Goal: Information Seeking & Learning: Find specific fact

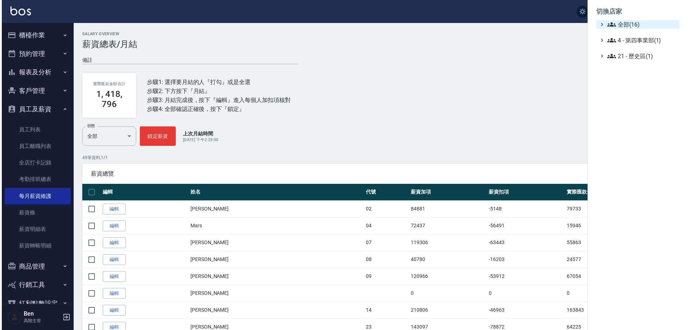
scroll to position [718, 0]
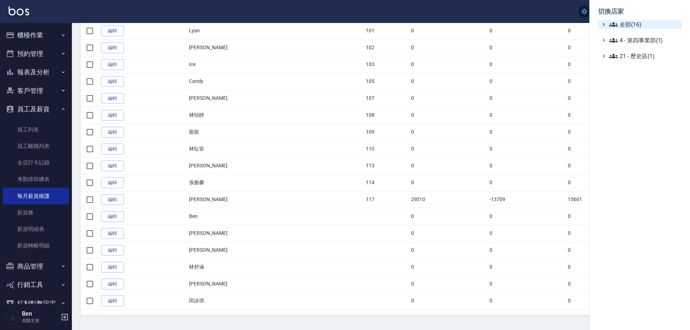
click at [635, 21] on span "全部(16)" at bounding box center [643, 24] width 69 height 9
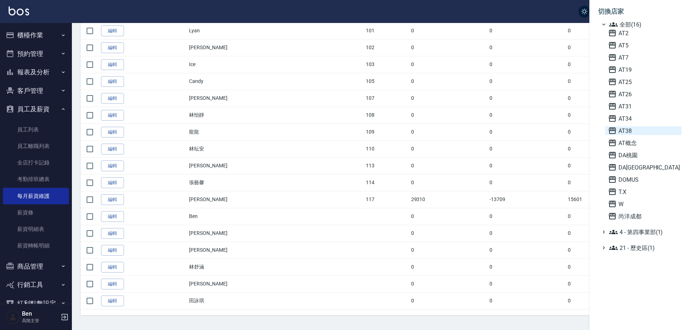
click at [633, 129] on span "AT38" at bounding box center [643, 130] width 70 height 9
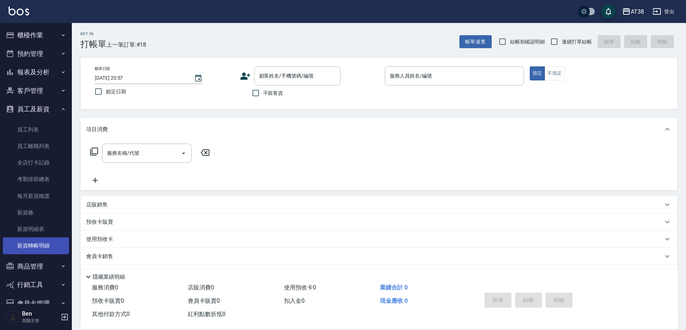
click at [26, 244] on link "薪資轉帳明細" at bounding box center [36, 245] width 66 height 17
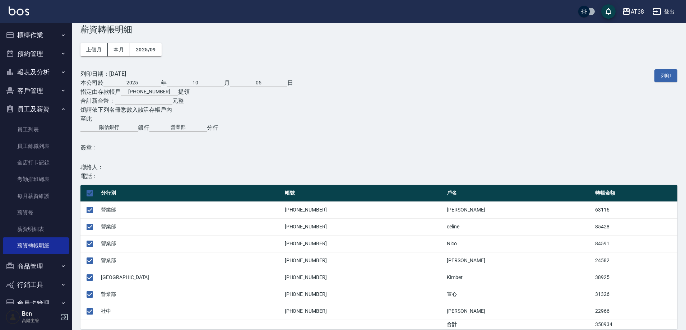
scroll to position [23, 0]
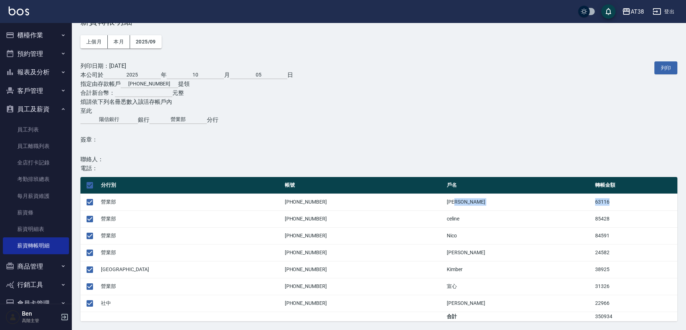
drag, startPoint x: 552, startPoint y: 203, endPoint x: 567, endPoint y: 203, distance: 14.7
click at [567, 203] on tr "營業部 00102-001678-9 Amy 63116" at bounding box center [378, 202] width 597 height 17
copy tr "63116"
drag, startPoint x: 556, startPoint y: 218, endPoint x: 572, endPoint y: 218, distance: 15.8
click at [572, 218] on tr "營業部 00101-037755-3 celine 85428" at bounding box center [378, 219] width 597 height 17
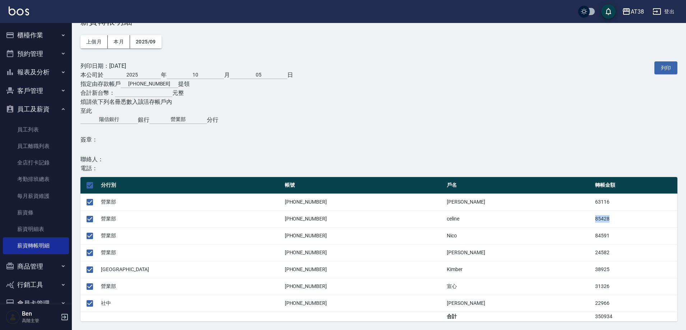
copy tr "85428"
drag, startPoint x: 537, startPoint y: 237, endPoint x: 579, endPoint y: 236, distance: 42.4
click at [580, 236] on tr "營業部 00101-046389-0 Nico 84591" at bounding box center [378, 235] width 597 height 17
copy tr "84591"
drag, startPoint x: 543, startPoint y: 252, endPoint x: 574, endPoint y: 253, distance: 30.6
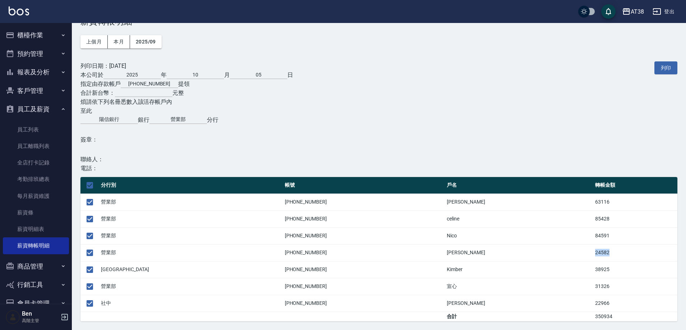
click at [593, 253] on td "24582" at bounding box center [635, 252] width 84 height 17
copy td "24582"
drag, startPoint x: 563, startPoint y: 271, endPoint x: 579, endPoint y: 271, distance: 15.8
click at [579, 271] on tr "蘆洲 02602-007060-3 Kimber 38925" at bounding box center [378, 269] width 597 height 17
copy tr "38925"
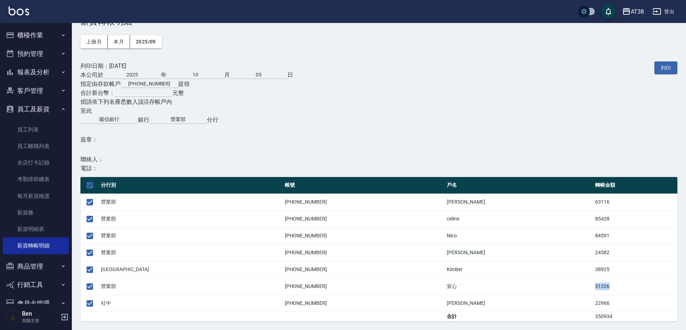
drag, startPoint x: 545, startPoint y: 288, endPoint x: 580, endPoint y: 288, distance: 35.6
click at [593, 288] on td "31326" at bounding box center [635, 286] width 84 height 17
copy td "31326"
click at [24, 197] on link "每月薪資維護" at bounding box center [36, 196] width 66 height 17
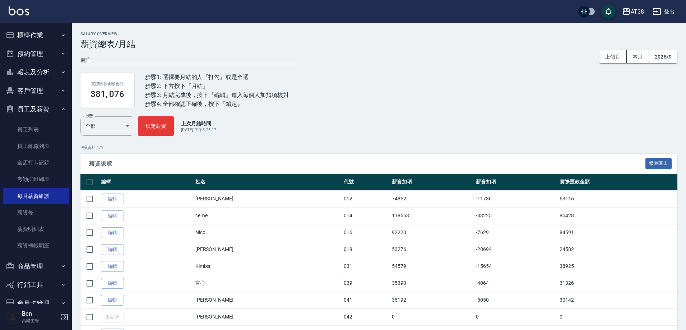
scroll to position [36, 0]
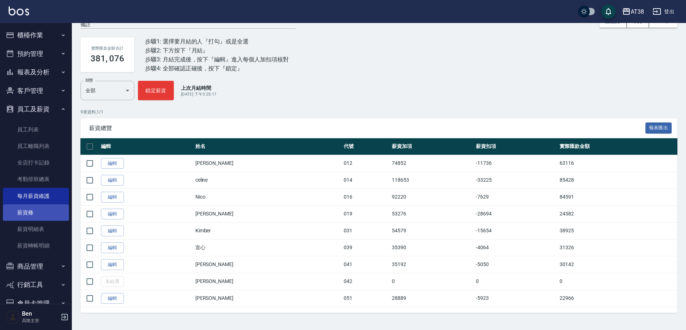
click at [32, 204] on link "薪資條" at bounding box center [36, 212] width 66 height 17
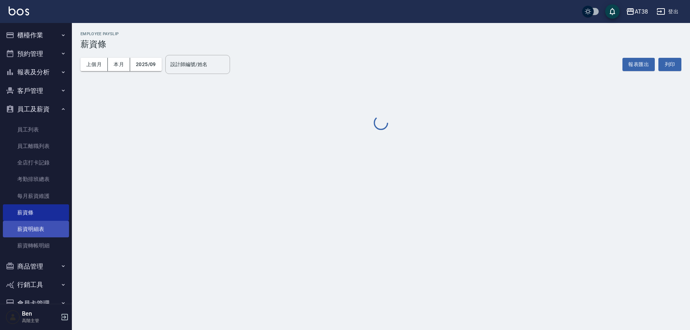
click at [34, 223] on link "薪資明細表" at bounding box center [36, 229] width 66 height 17
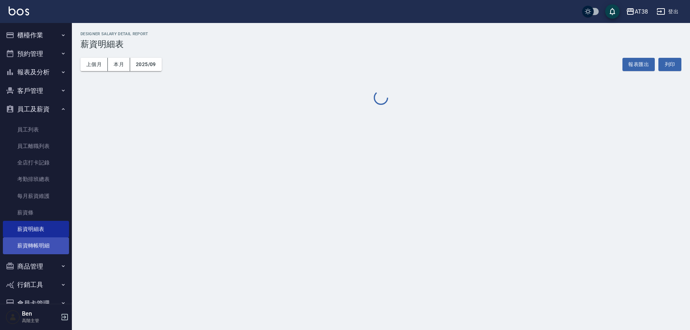
click at [38, 240] on link "薪資轉帳明細" at bounding box center [36, 245] width 66 height 17
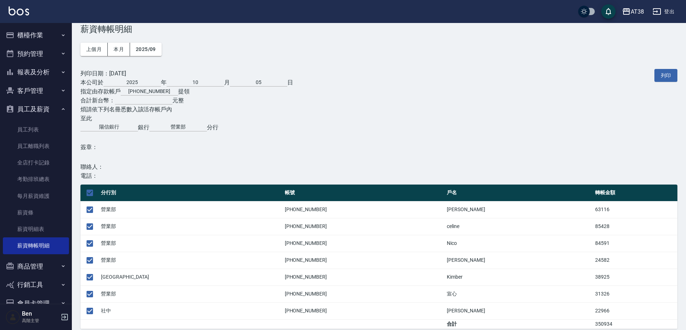
scroll to position [23, 0]
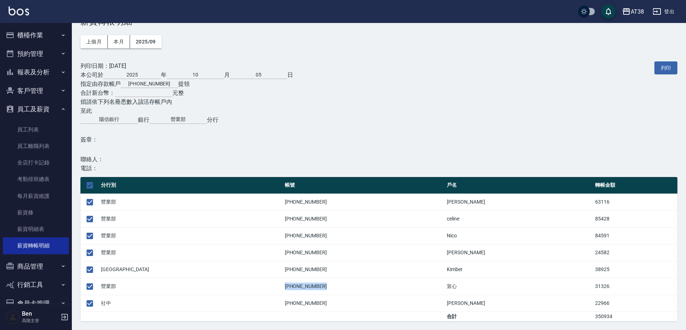
drag, startPoint x: 204, startPoint y: 285, endPoint x: 262, endPoint y: 291, distance: 58.2
click at [260, 291] on tr "營業部 00102-007831-0 宣心 31326" at bounding box center [378, 286] width 597 height 17
copy tr "營業部 00102-007831-0"
drag, startPoint x: 536, startPoint y: 285, endPoint x: 570, endPoint y: 285, distance: 33.4
click at [570, 285] on tr "營業部 00102-007831-0 宣心 31326" at bounding box center [378, 286] width 597 height 17
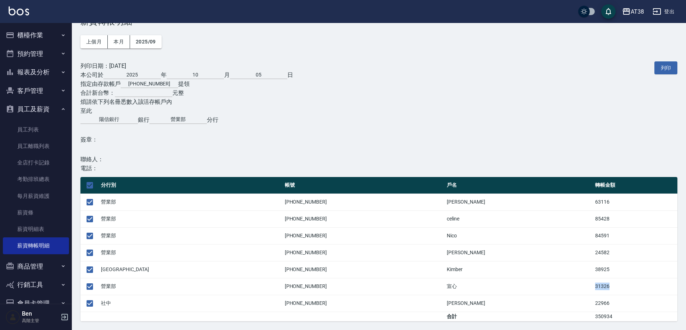
copy tr "宣心 31326"
drag, startPoint x: 204, startPoint y: 283, endPoint x: 252, endPoint y: 286, distance: 47.9
click at [252, 286] on tr "營業部 00102-007831-0 宣心 31326" at bounding box center [378, 286] width 597 height 17
copy tr "營業部 00102-007831-0"
drag, startPoint x: 542, startPoint y: 290, endPoint x: 567, endPoint y: 288, distance: 24.9
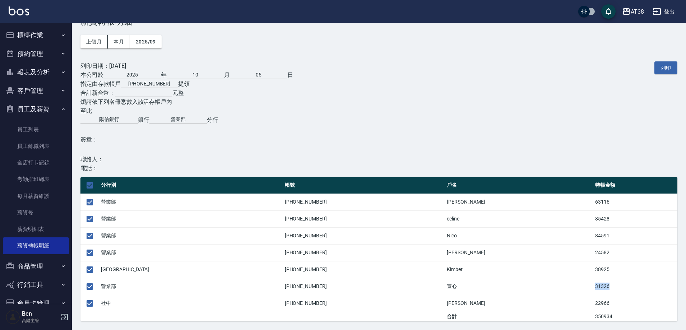
click at [567, 288] on tr "營業部 00102-007831-0 宣心 31326" at bounding box center [378, 286] width 597 height 17
copy tr "宣心 31326"
drag, startPoint x: 543, startPoint y: 304, endPoint x: 566, endPoint y: 304, distance: 23.4
click at [565, 304] on tr "社中 01102-010178-3 周宸君 22966" at bounding box center [378, 303] width 597 height 17
click at [41, 228] on link "薪資明細表" at bounding box center [36, 229] width 66 height 17
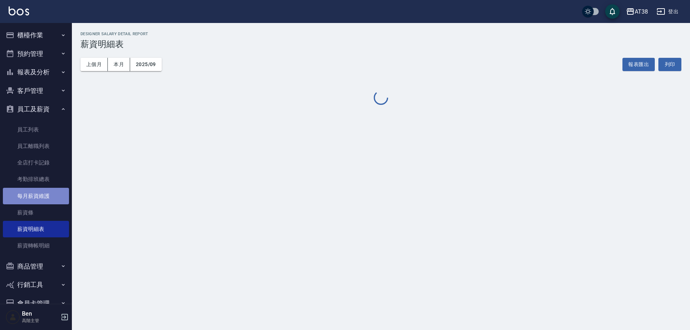
click at [41, 199] on link "每月薪資維護" at bounding box center [36, 196] width 66 height 17
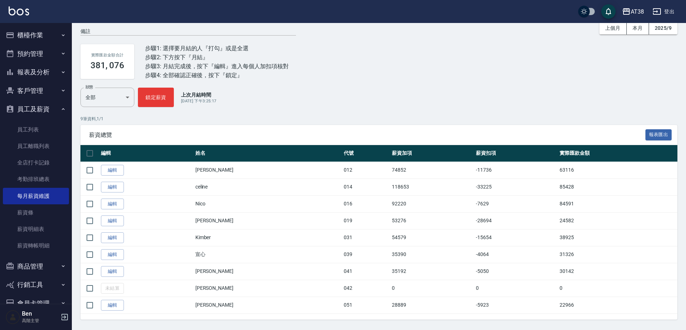
scroll to position [36, 0]
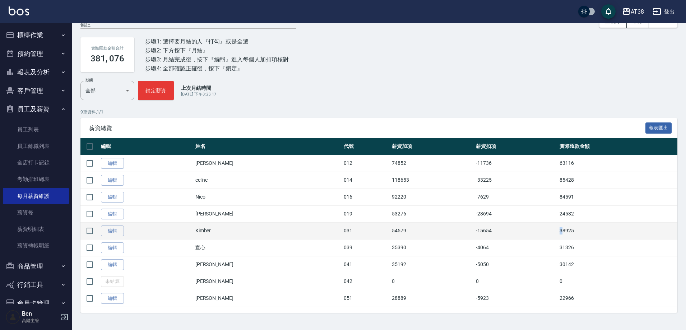
click at [558, 234] on td "38925" at bounding box center [618, 230] width 120 height 17
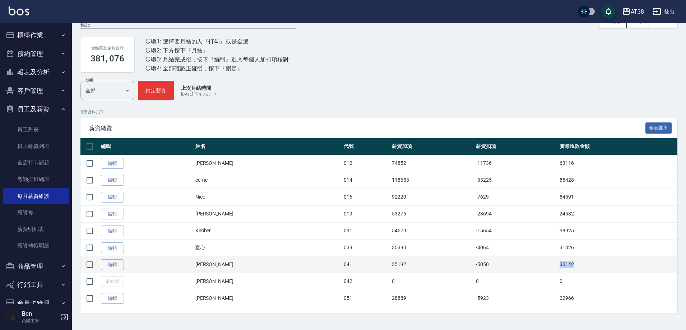
drag, startPoint x: 569, startPoint y: 261, endPoint x: 582, endPoint y: 261, distance: 13.3
click at [582, 261] on td "30142" at bounding box center [618, 264] width 120 height 17
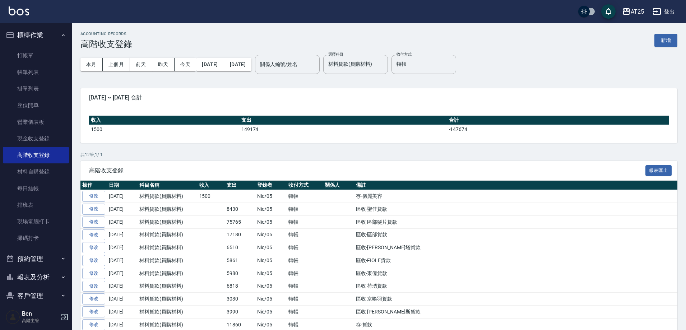
click at [667, 12] on button "登出" at bounding box center [664, 11] width 28 height 13
